Goal: Transaction & Acquisition: Obtain resource

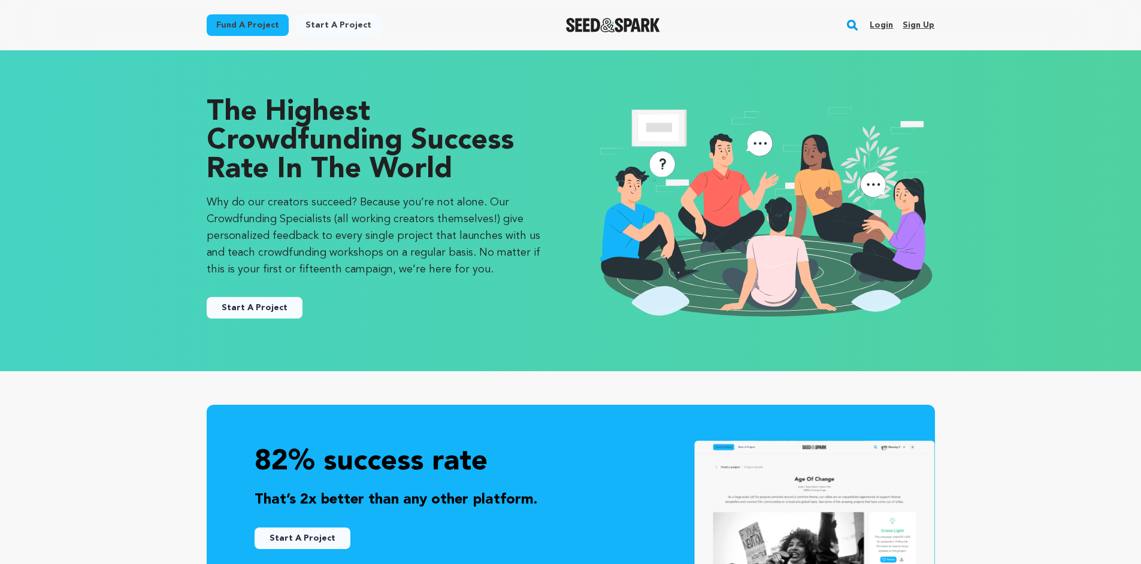
click at [259, 25] on link "Fund a project" at bounding box center [248, 25] width 82 height 22
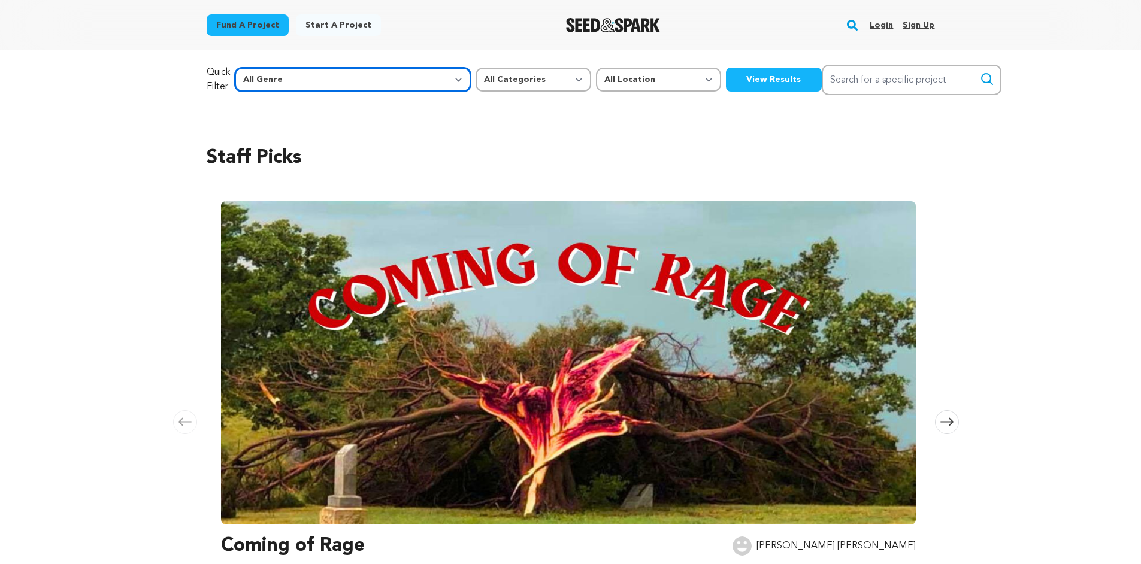
click at [235, 68] on select "All Genre Action Adventure Afrobeat Alternative Ambient Animation Bebop Big Ban…" at bounding box center [353, 80] width 236 height 24
select select "7"
click option "Documentary" at bounding box center [0, 0] width 0 height 0
click at [644, 91] on div "Quick Filter All Genre Action Adventure Afrobeat Alternative Ambient Animation …" at bounding box center [571, 80] width 728 height 31
click at [726, 83] on button "View Results" at bounding box center [774, 80] width 96 height 24
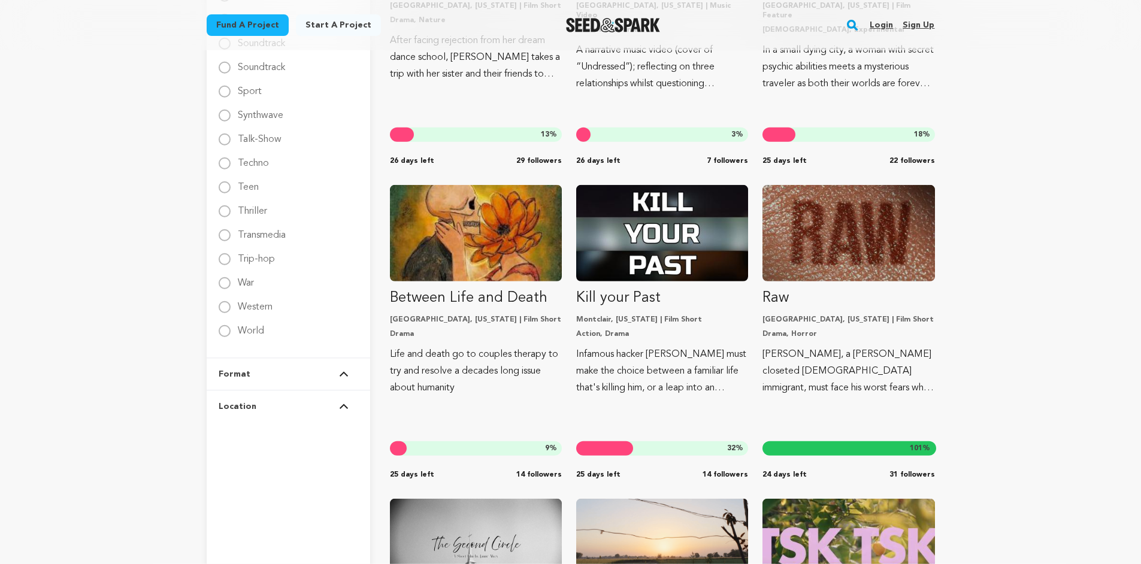
scroll to position [1945, 0]
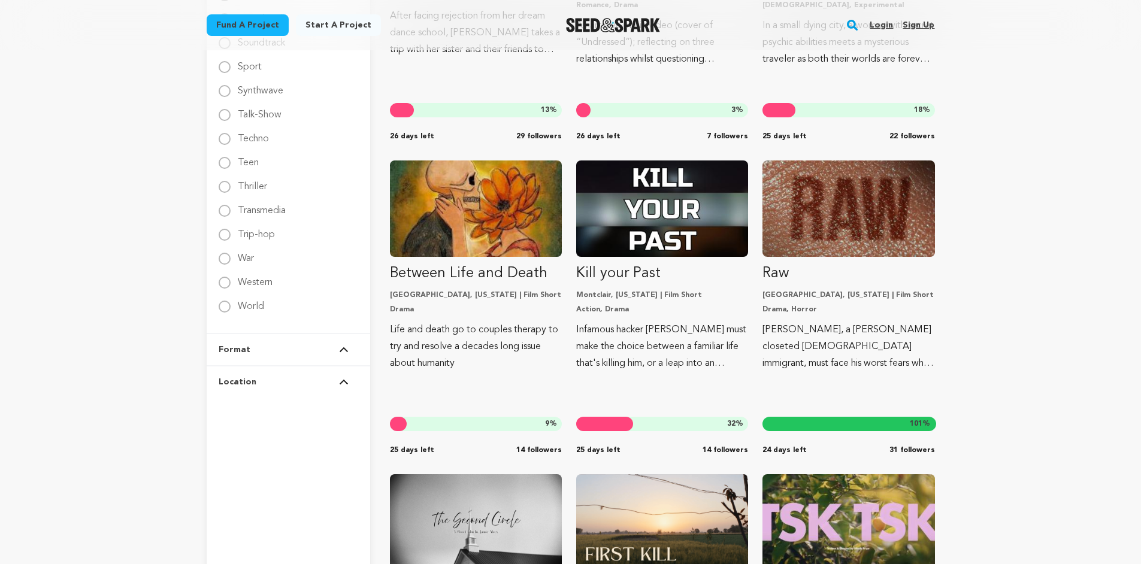
click at [334, 355] on button "Format" at bounding box center [289, 349] width 140 height 31
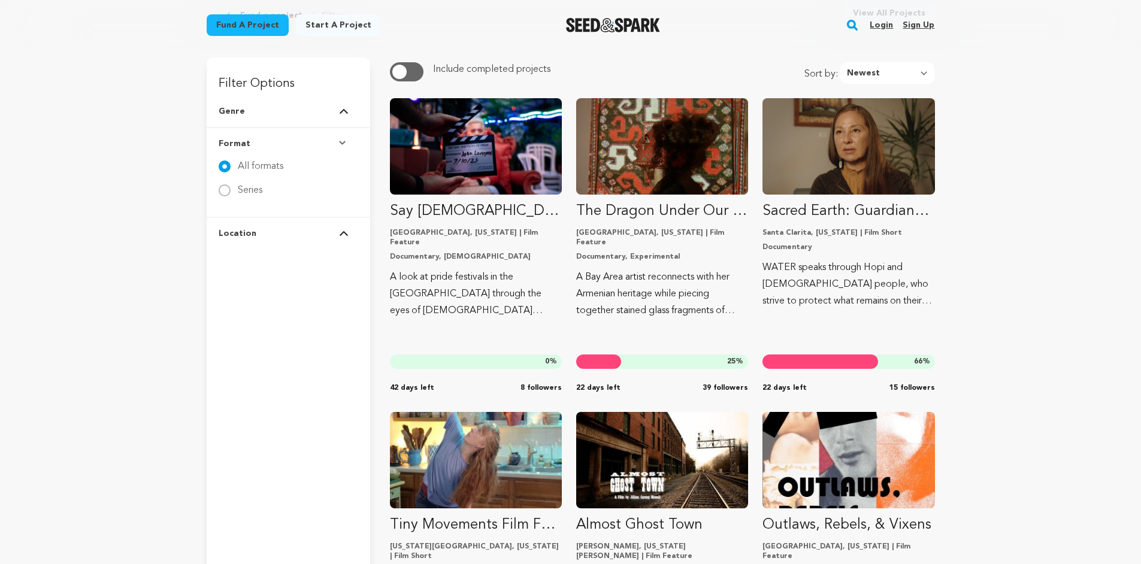
scroll to position [0, 0]
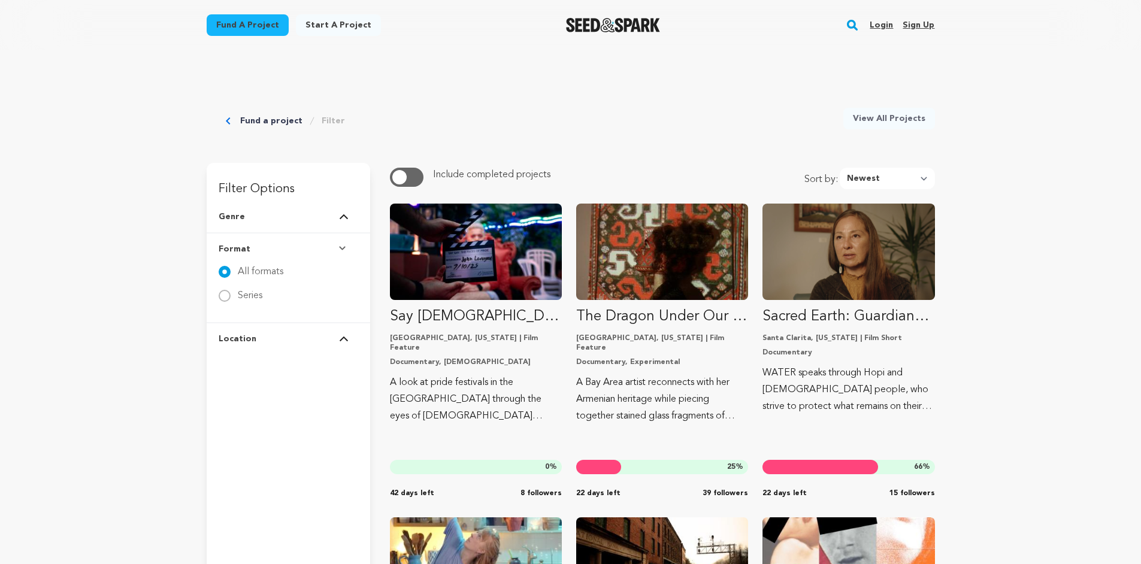
click at [344, 256] on button "Format" at bounding box center [289, 249] width 140 height 31
click at [343, 283] on img at bounding box center [344, 281] width 10 height 6
click at [228, 329] on States "[GEOGRAPHIC_DATA]" at bounding box center [225, 328] width 12 height 12
radio States "true"
click at [349, 252] on button "Format" at bounding box center [289, 249] width 140 height 31
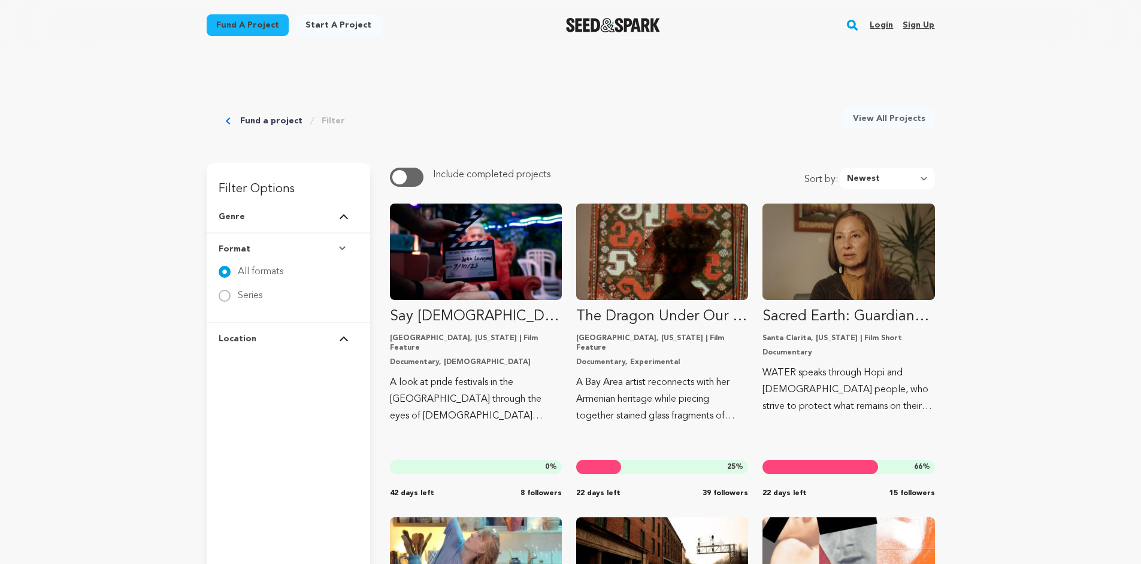
click at [345, 221] on button "Genre" at bounding box center [289, 216] width 140 height 31
click at [345, 222] on button "Genre" at bounding box center [289, 216] width 140 height 31
select select "most_popular"
click option "Most Popular" at bounding box center [0, 0] width 0 height 0
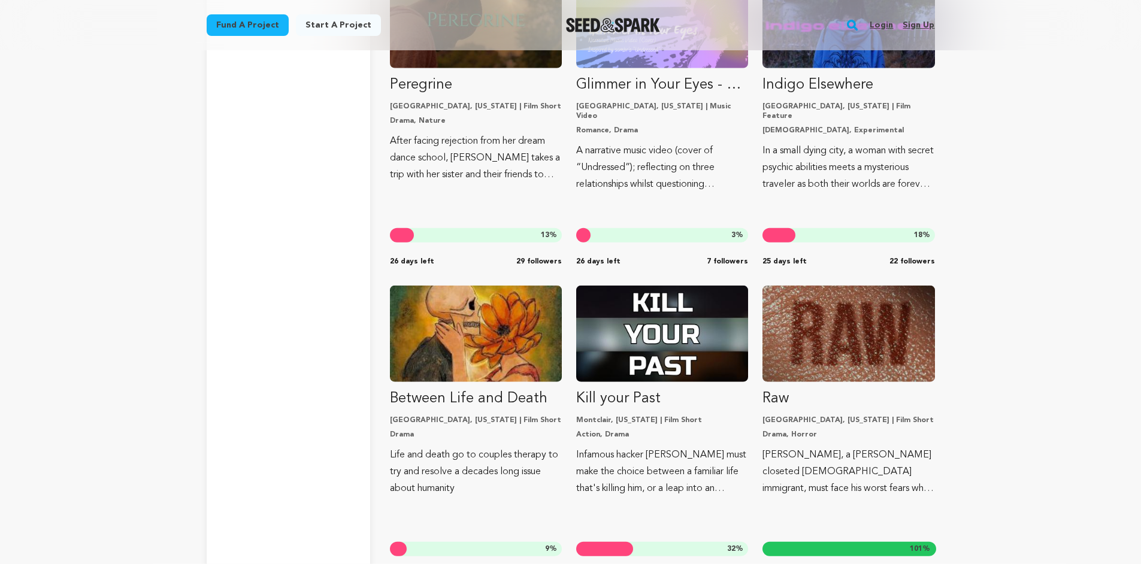
scroll to position [1859, 0]
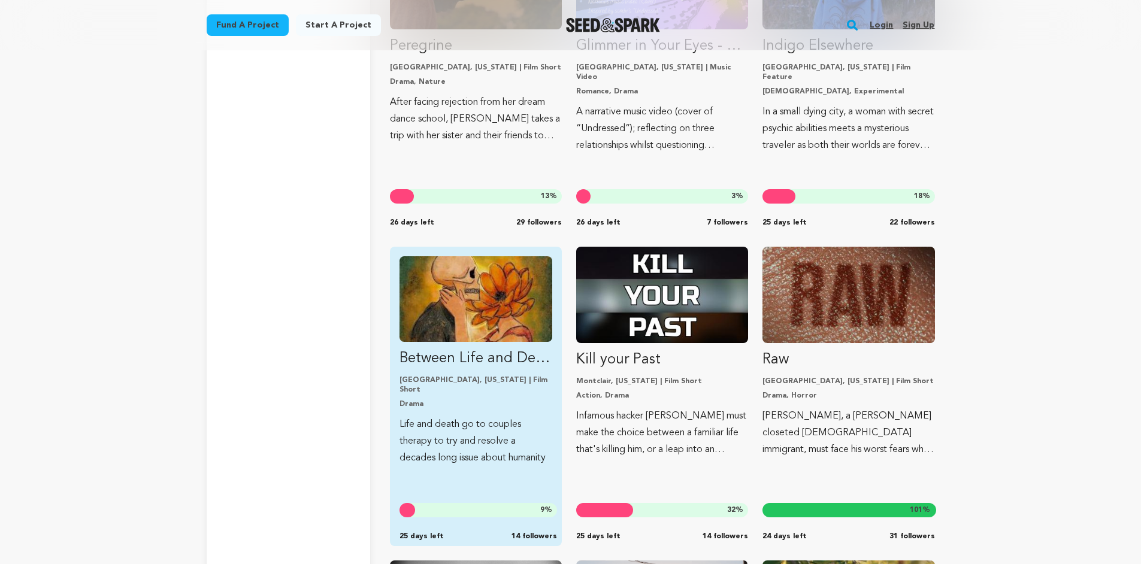
click at [483, 334] on img "Fund Between Life and Death" at bounding box center [475, 299] width 153 height 86
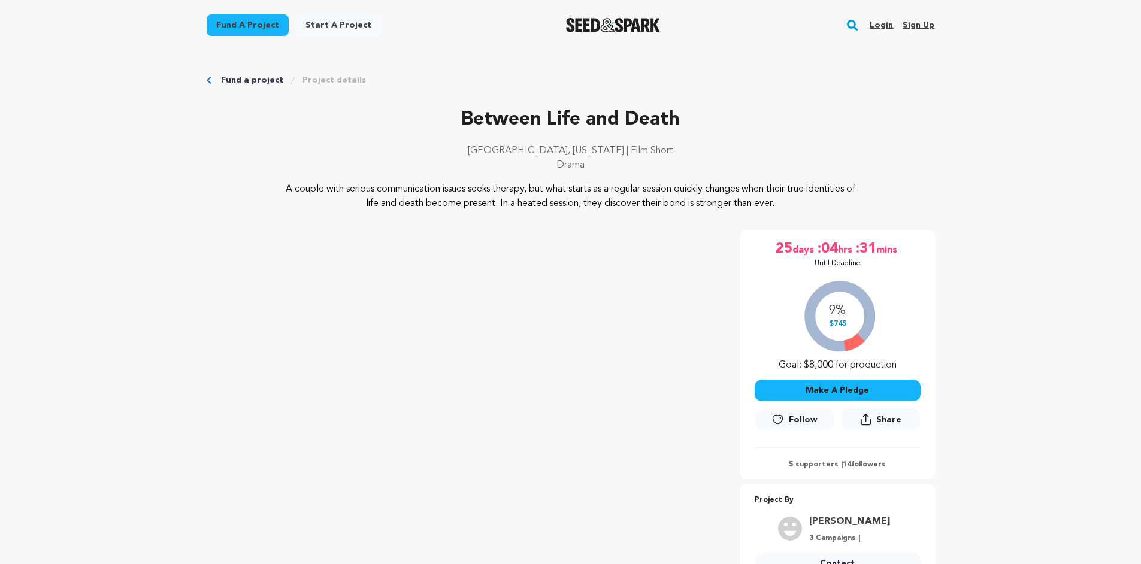
scroll to position [29, 0]
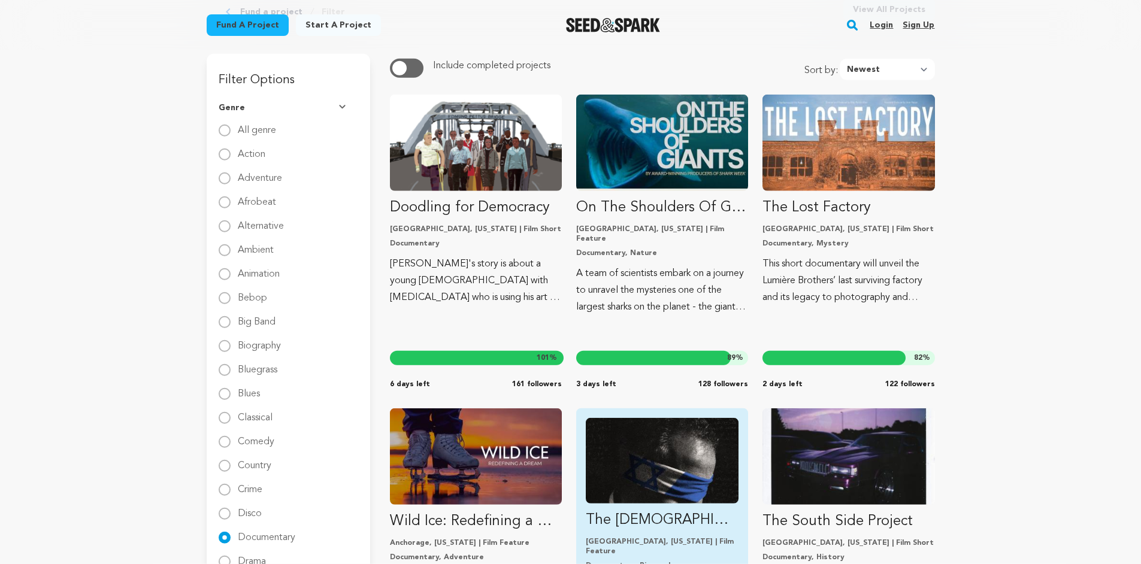
scroll to position [249, 0]
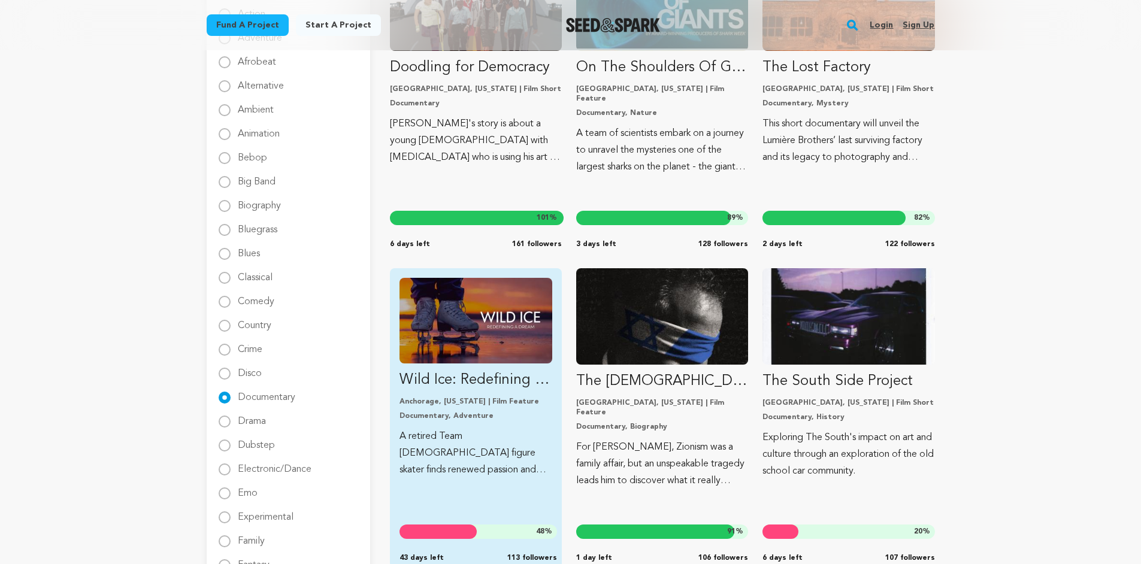
click at [467, 325] on img "Fund Wild Ice: Redefining a Dream" at bounding box center [475, 321] width 153 height 86
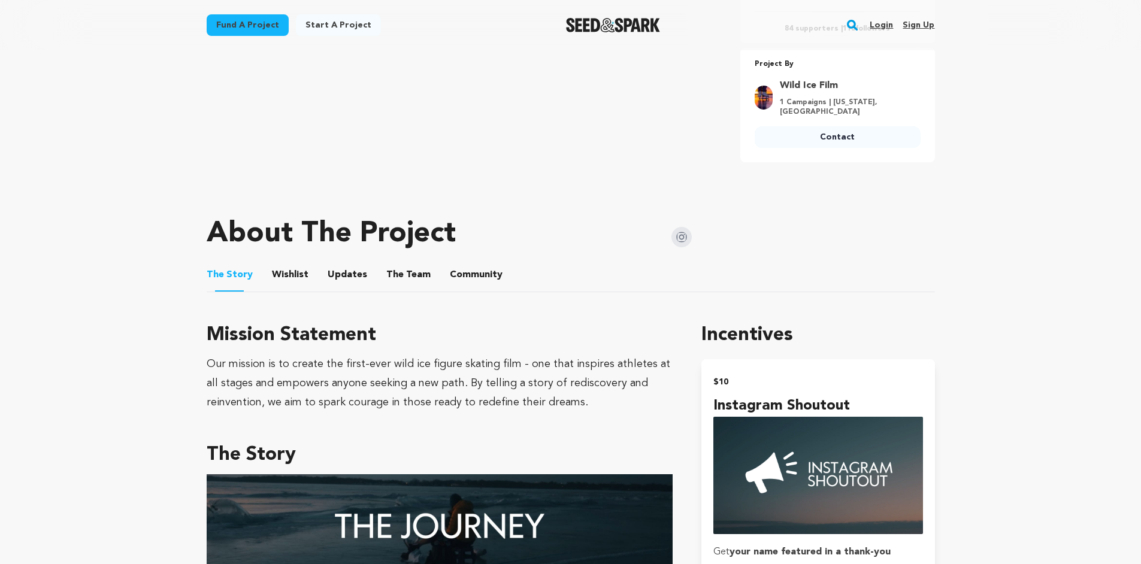
scroll to position [182, 0]
